Goal: Navigation & Orientation: Find specific page/section

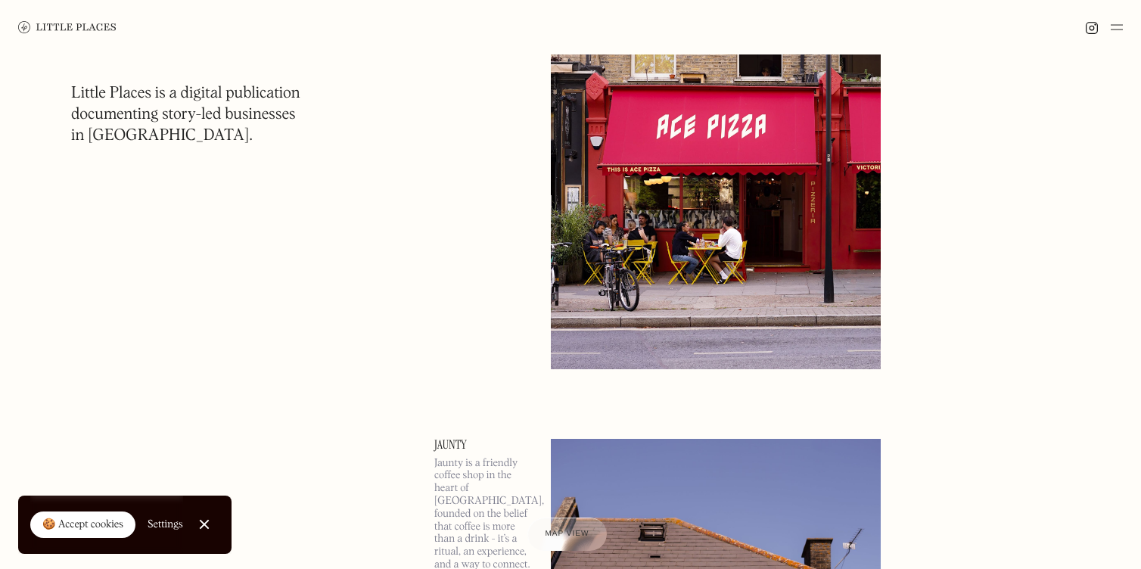
scroll to position [437, 0]
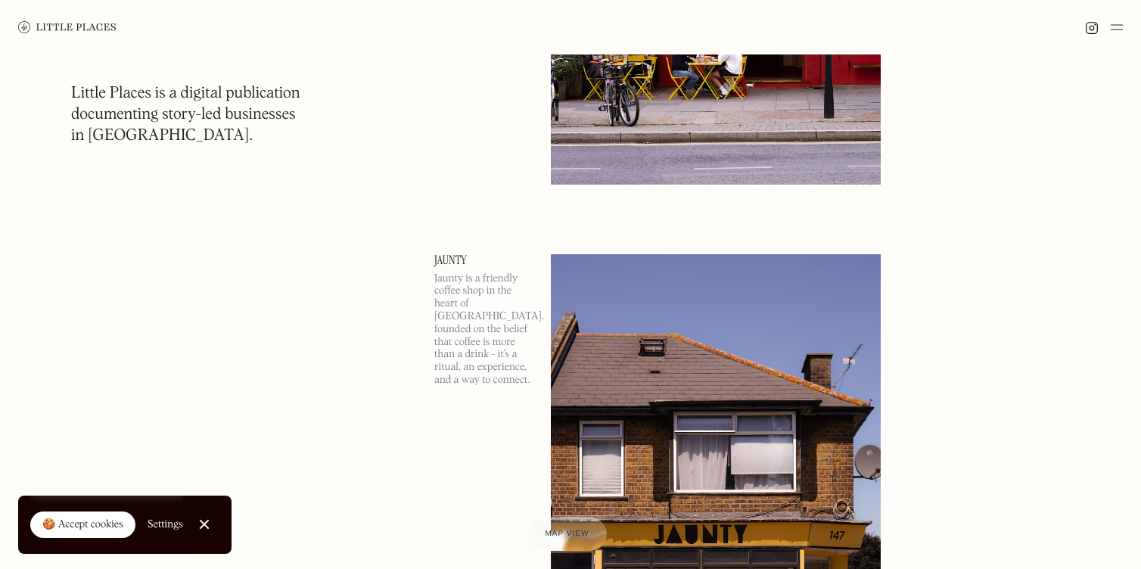
click at [1109, 26] on div at bounding box center [1104, 27] width 38 height 18
click at [1119, 25] on img at bounding box center [1116, 27] width 12 height 18
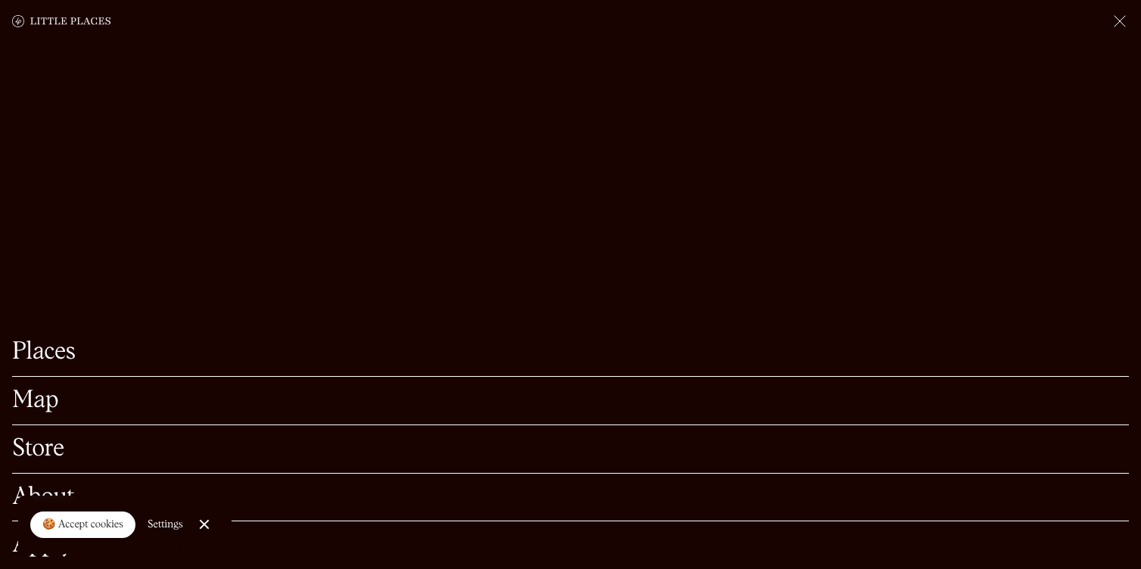
click at [42, 396] on link "Map" at bounding box center [570, 400] width 1117 height 23
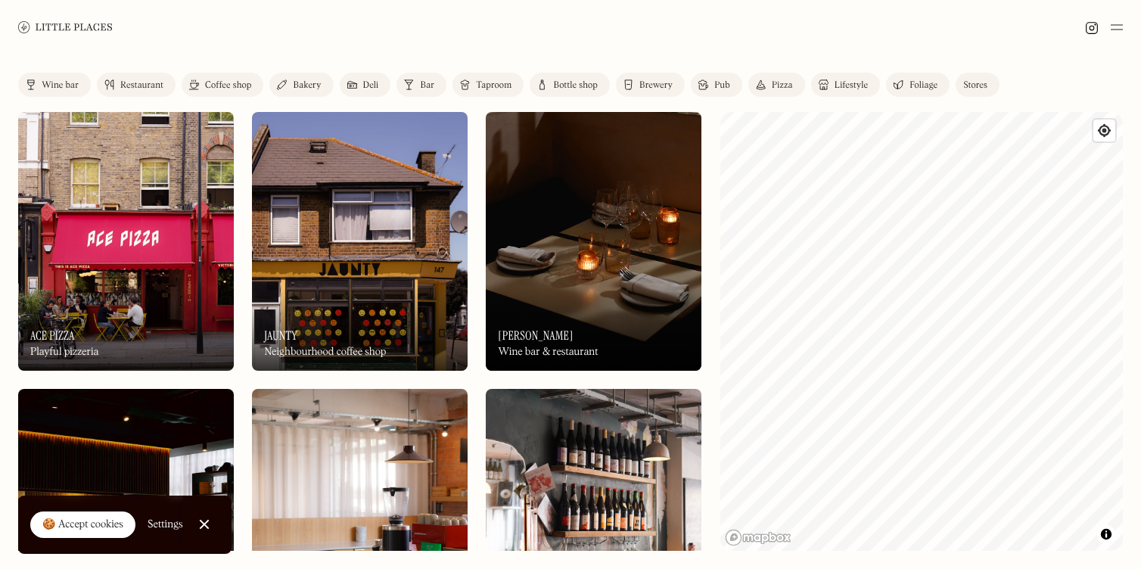
click at [238, 81] on div "Coffee shop" at bounding box center [228, 85] width 46 height 9
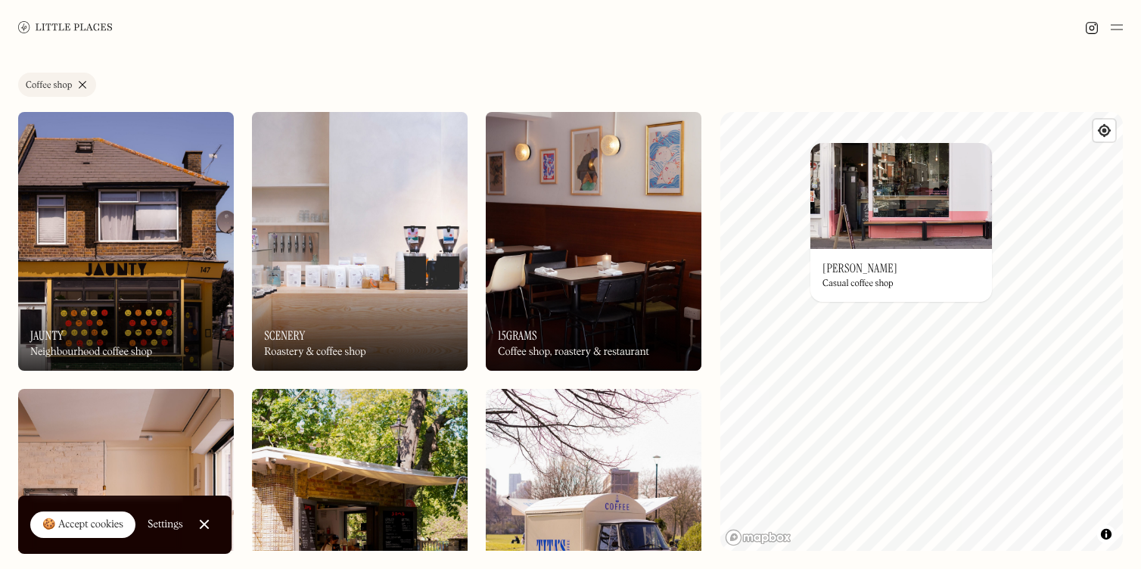
click at [88, 86] on link "Coffee shop" at bounding box center [57, 85] width 78 height 24
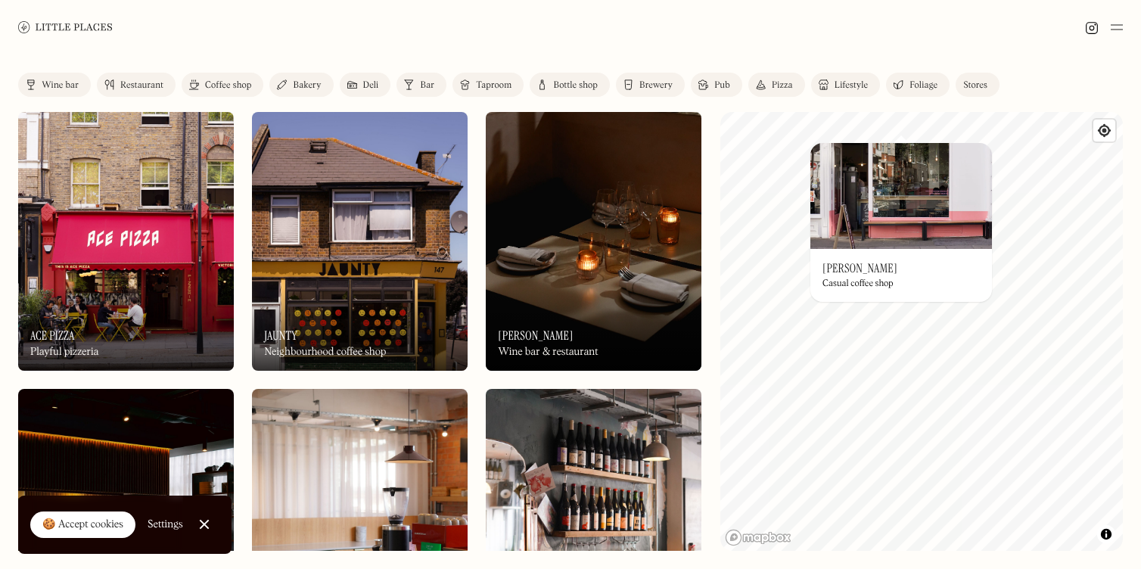
click at [301, 85] on div "Bakery" at bounding box center [307, 85] width 28 height 9
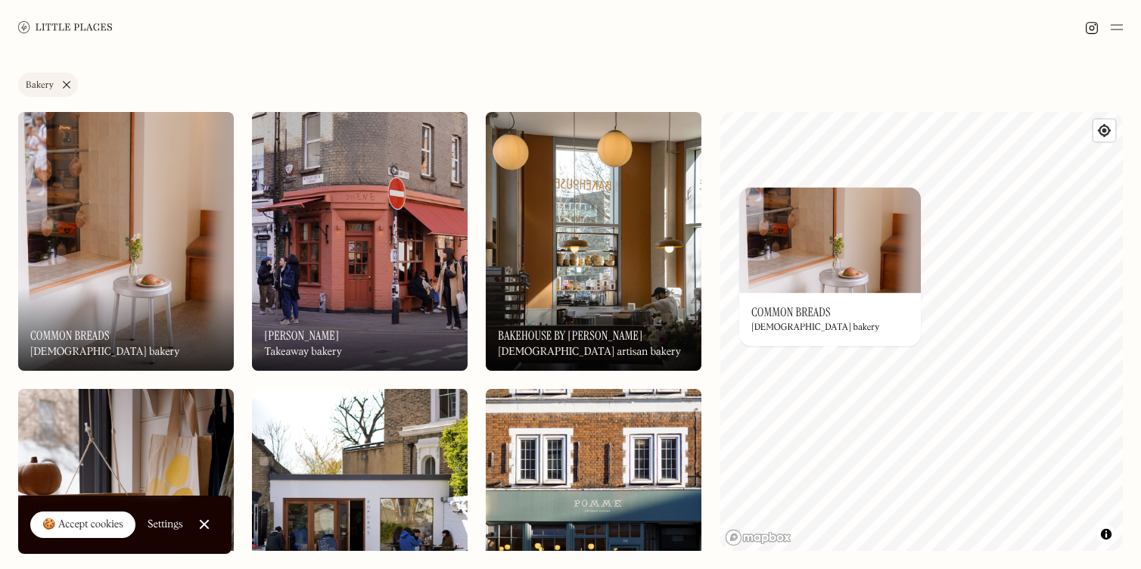
click at [812, 308] on h3 "Common Breads" at bounding box center [790, 312] width 79 height 14
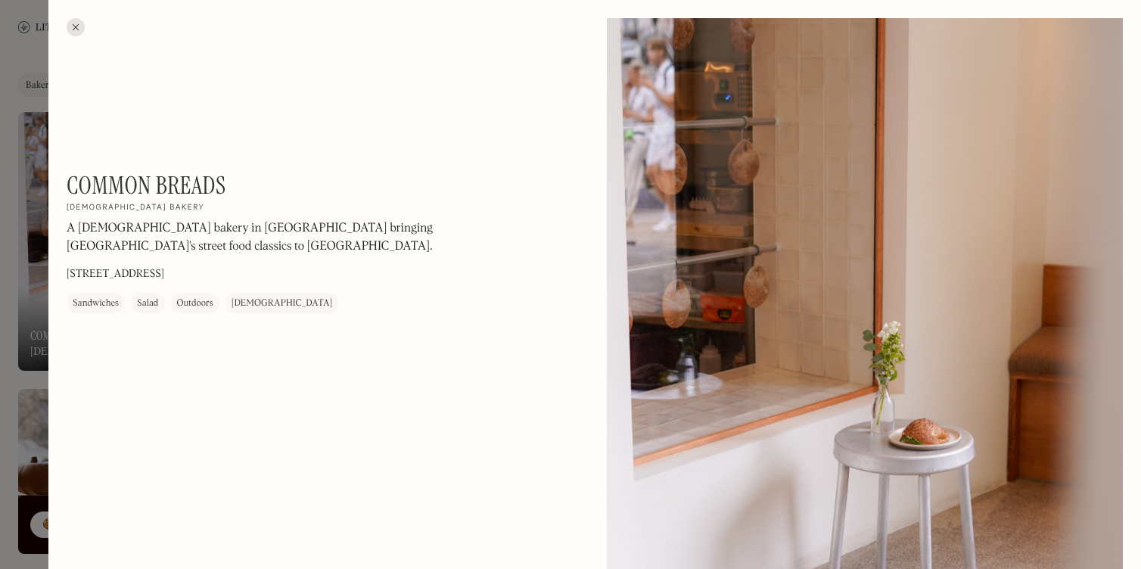
click at [22, 165] on div at bounding box center [570, 284] width 1141 height 569
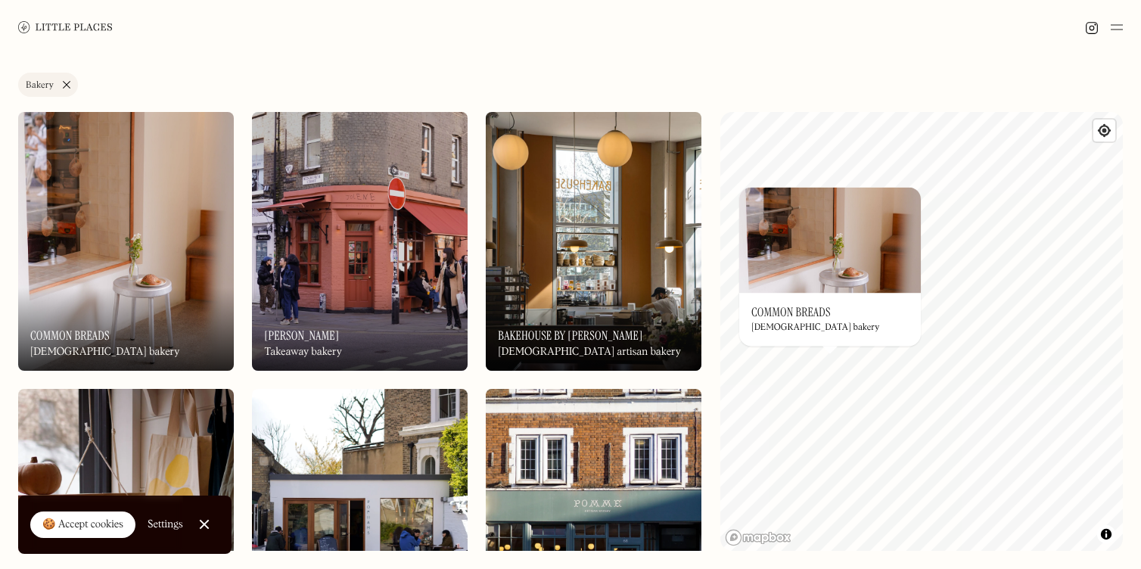
click at [68, 88] on link "Bakery" at bounding box center [48, 85] width 60 height 24
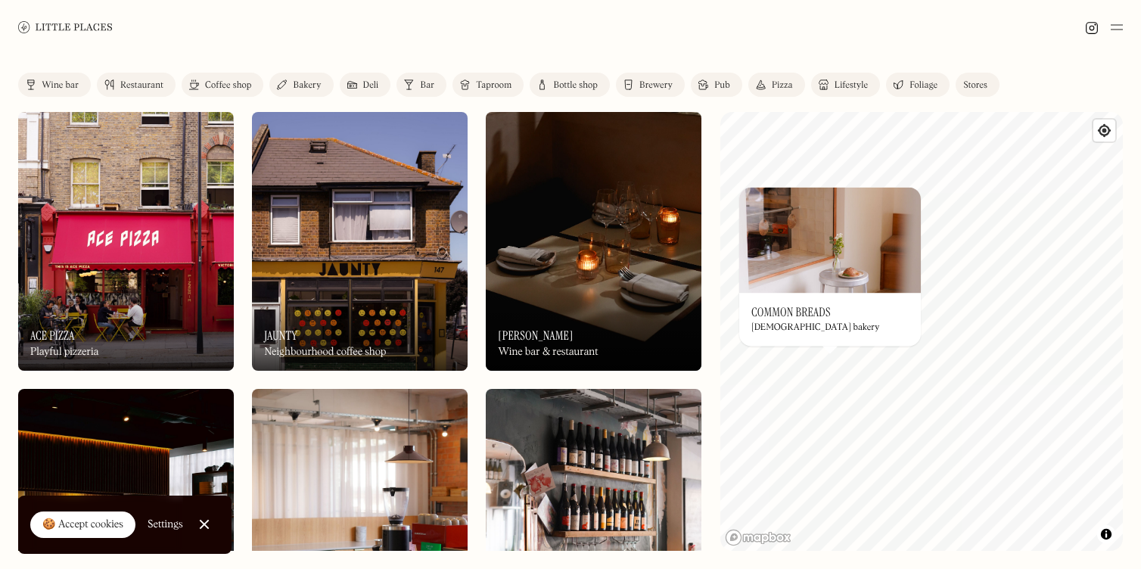
click at [138, 85] on div "Restaurant" at bounding box center [141, 85] width 43 height 9
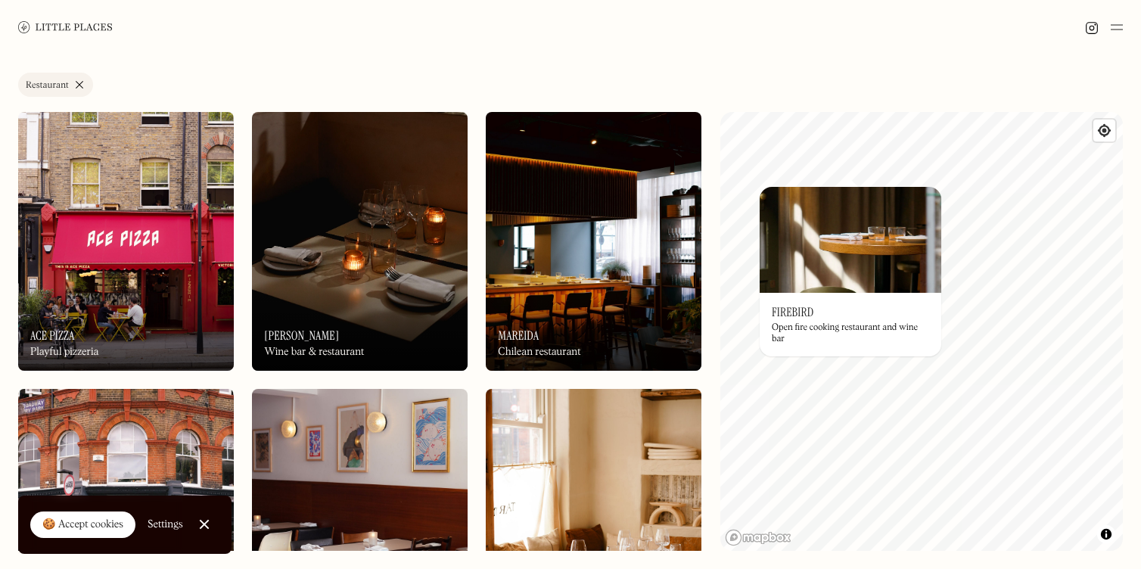
click at [851, 312] on div "On Our Radar Firebird Open fire cooking restaurant and wine bar" at bounding box center [850, 325] width 182 height 64
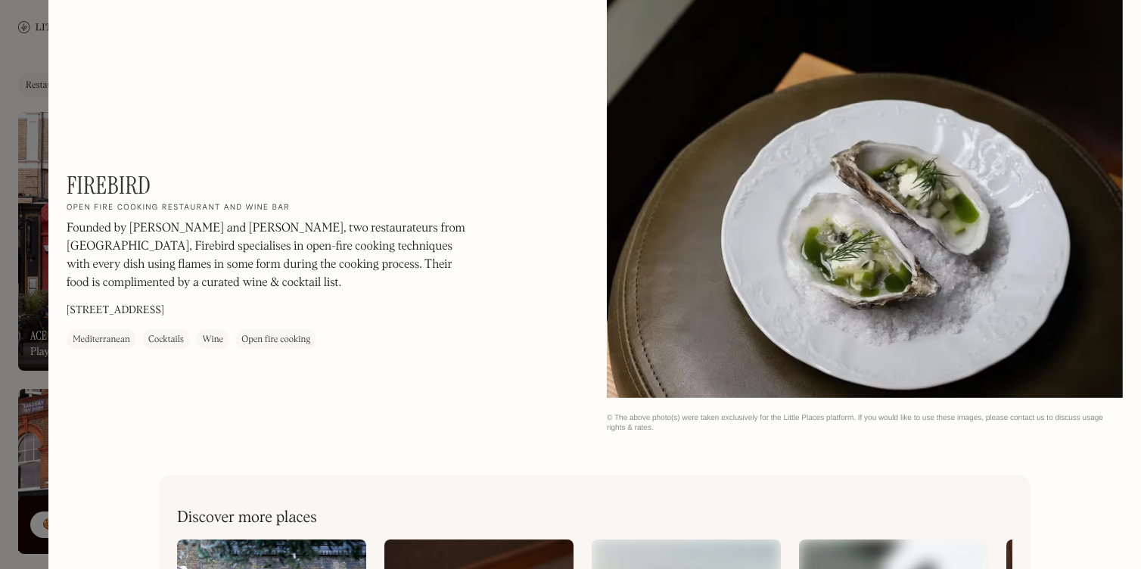
scroll to position [2476, 0]
